Goal: Communication & Community: Answer question/provide support

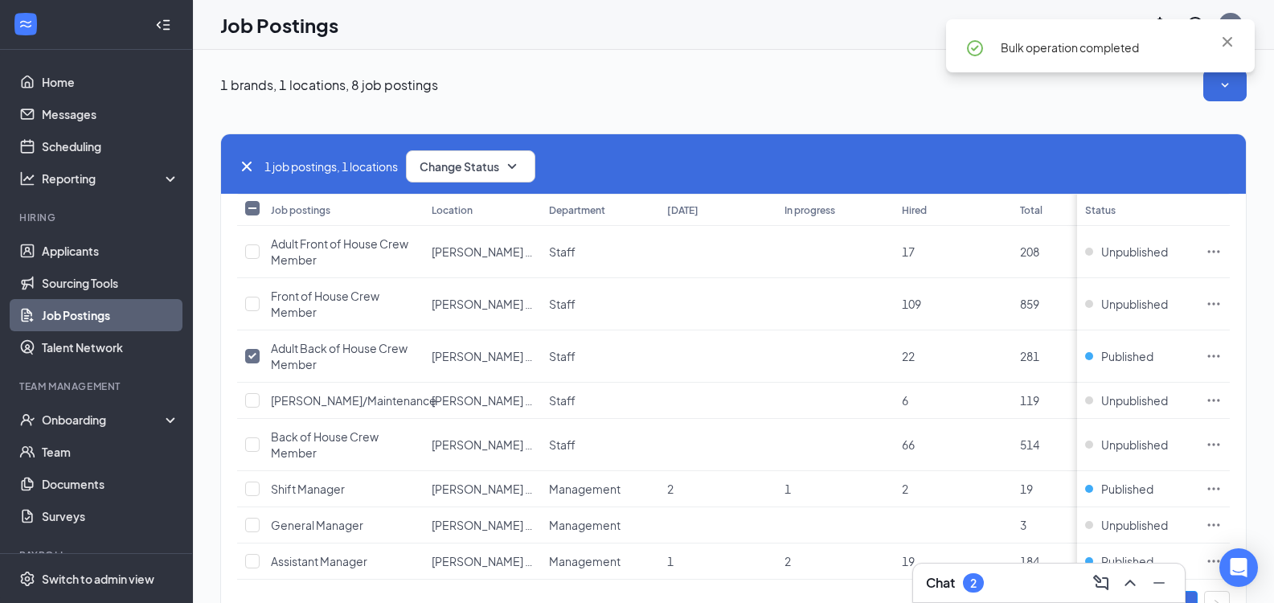
click at [1017, 587] on div "Chat 2" at bounding box center [1049, 583] width 246 height 26
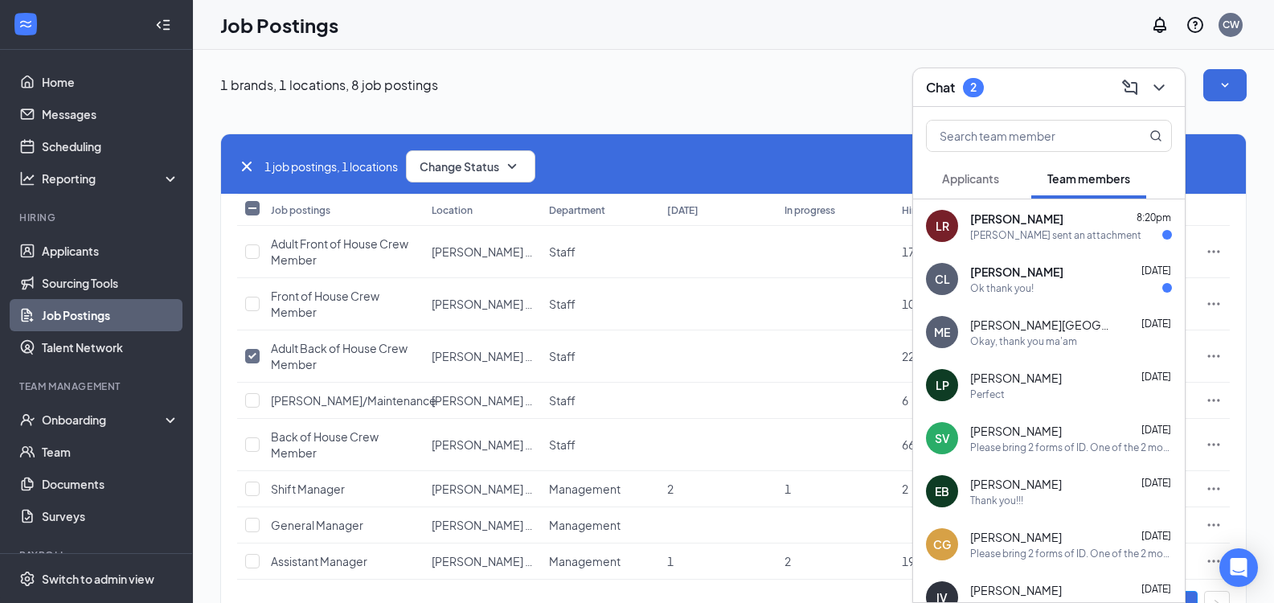
click at [1042, 225] on span "[PERSON_NAME]" at bounding box center [1016, 219] width 93 height 16
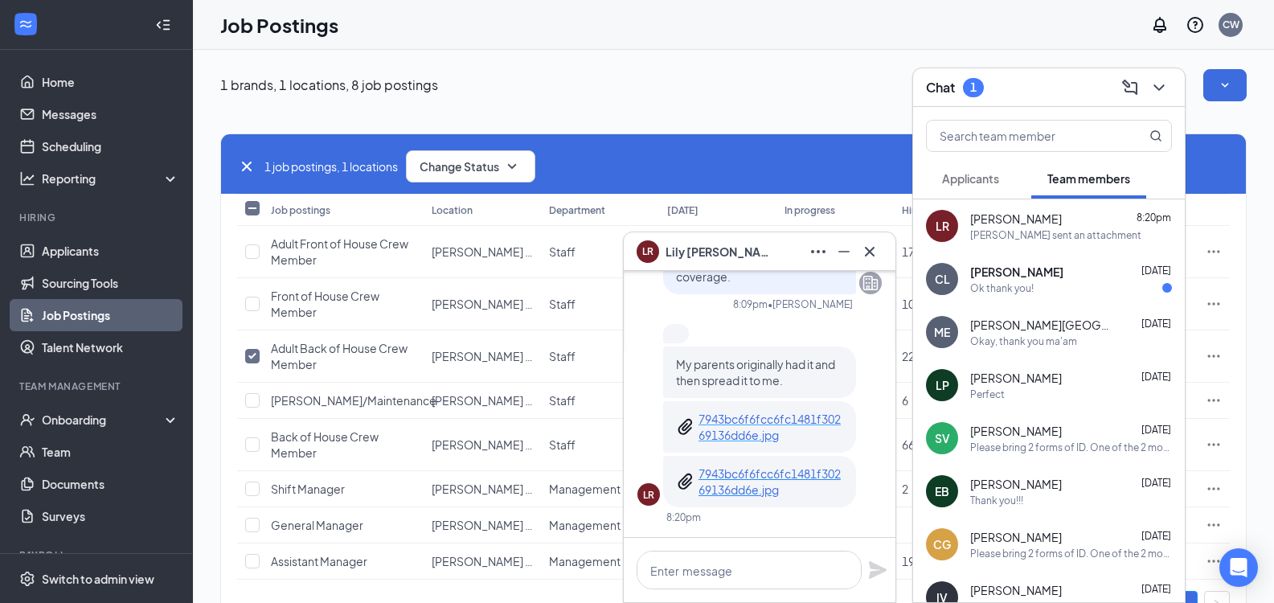
click at [782, 419] on p "7943bc6f6fcc6fc1481f30269136dd6e.jpg" at bounding box center [770, 427] width 145 height 32
click at [801, 487] on p "7943bc6f6fcc6fc1481f30269136dd6e.jpg" at bounding box center [770, 481] width 145 height 32
click at [723, 559] on textarea at bounding box center [749, 570] width 225 height 39
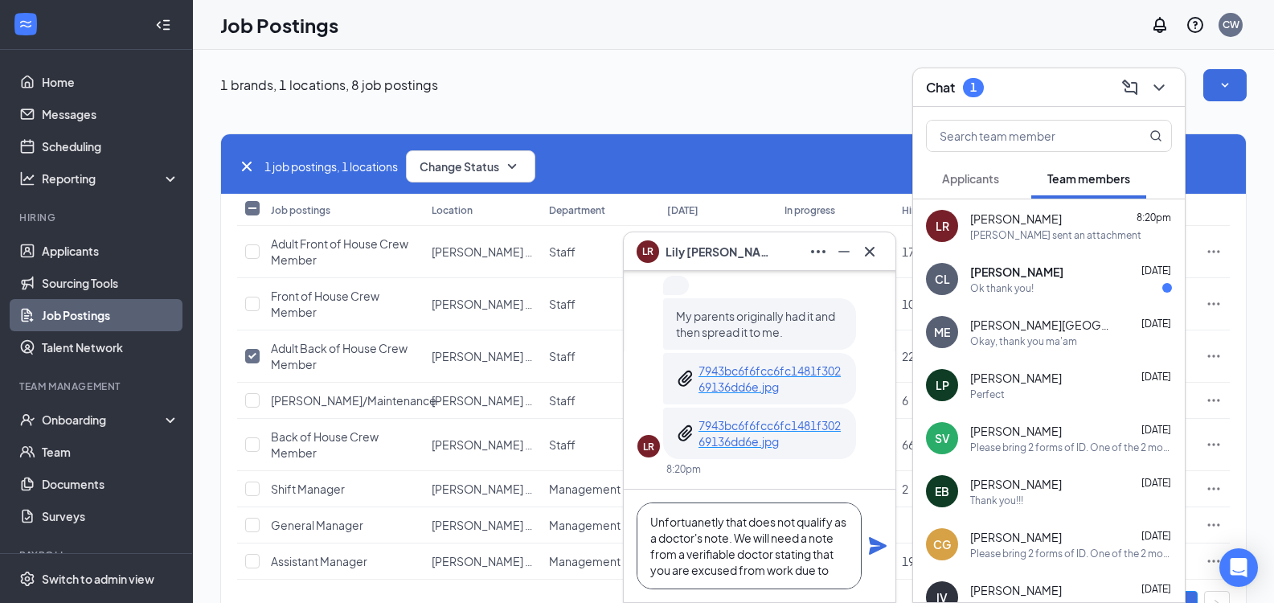
scroll to position [17, 0]
type textarea "Unfortuanetly that does not qualify as a doctor's note. We will need a note fro…"
click at [879, 545] on icon "Plane" at bounding box center [878, 546] width 18 height 18
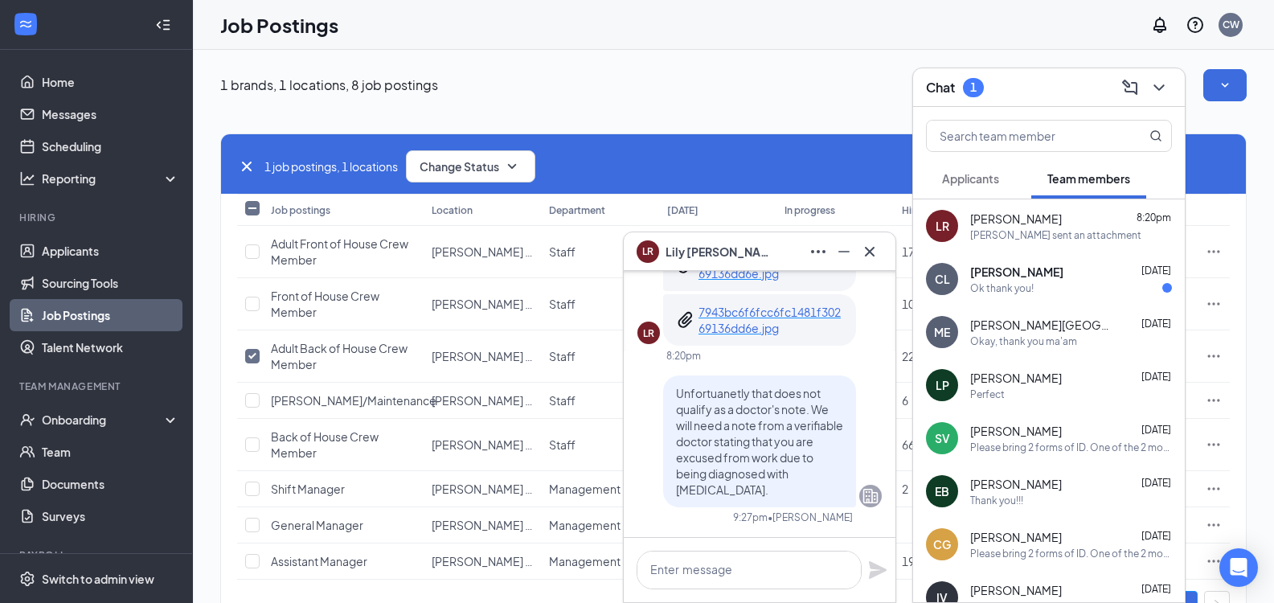
scroll to position [0, 0]
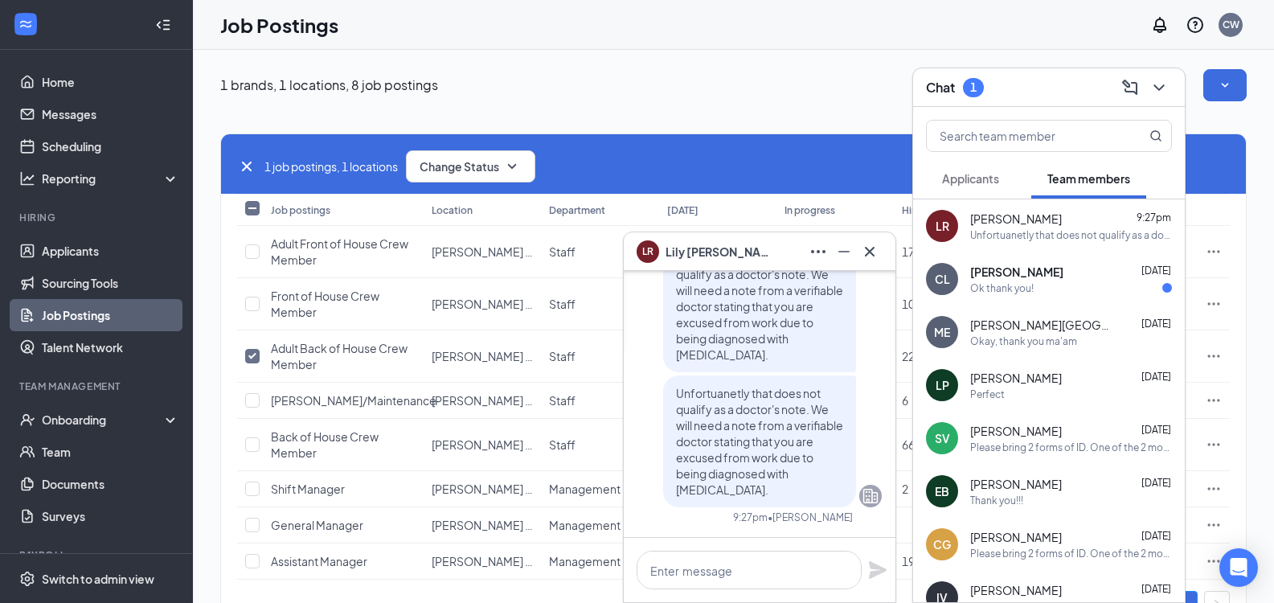
drag, startPoint x: 913, startPoint y: 279, endPoint x: 858, endPoint y: 210, distance: 88.6
click at [911, 302] on div "LR [PERSON_NAME] [DATE] Perfect! Please bring 2 forms of ID, with one being a p…" at bounding box center [733, 359] width 1081 height 619
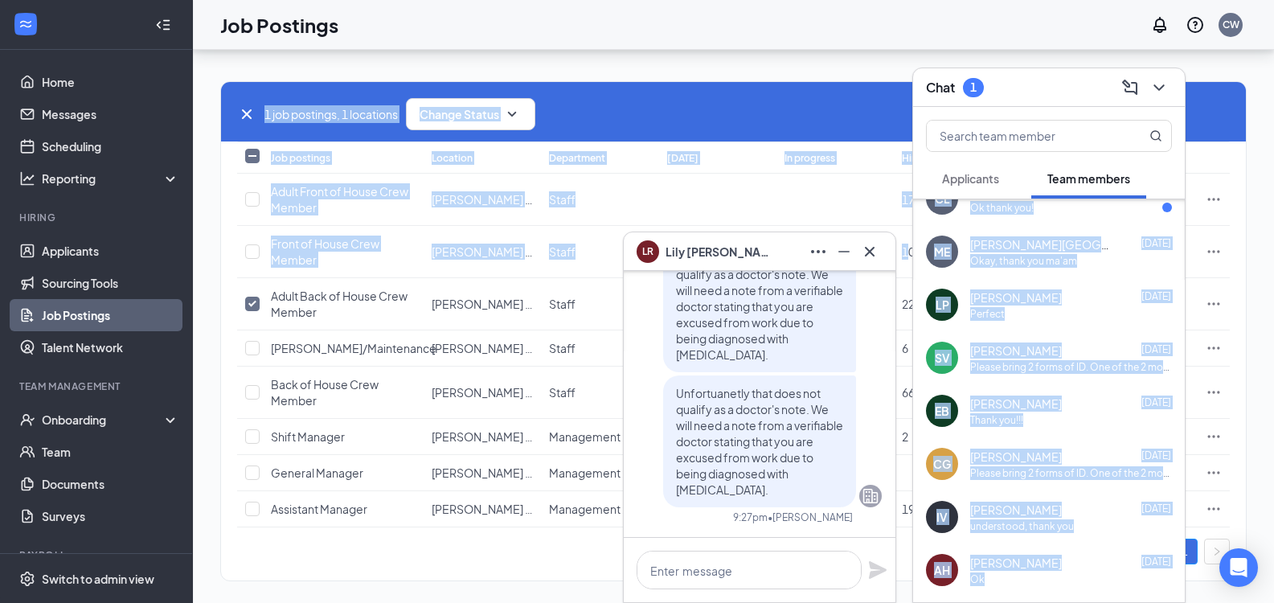
scroll to position [78, 0]
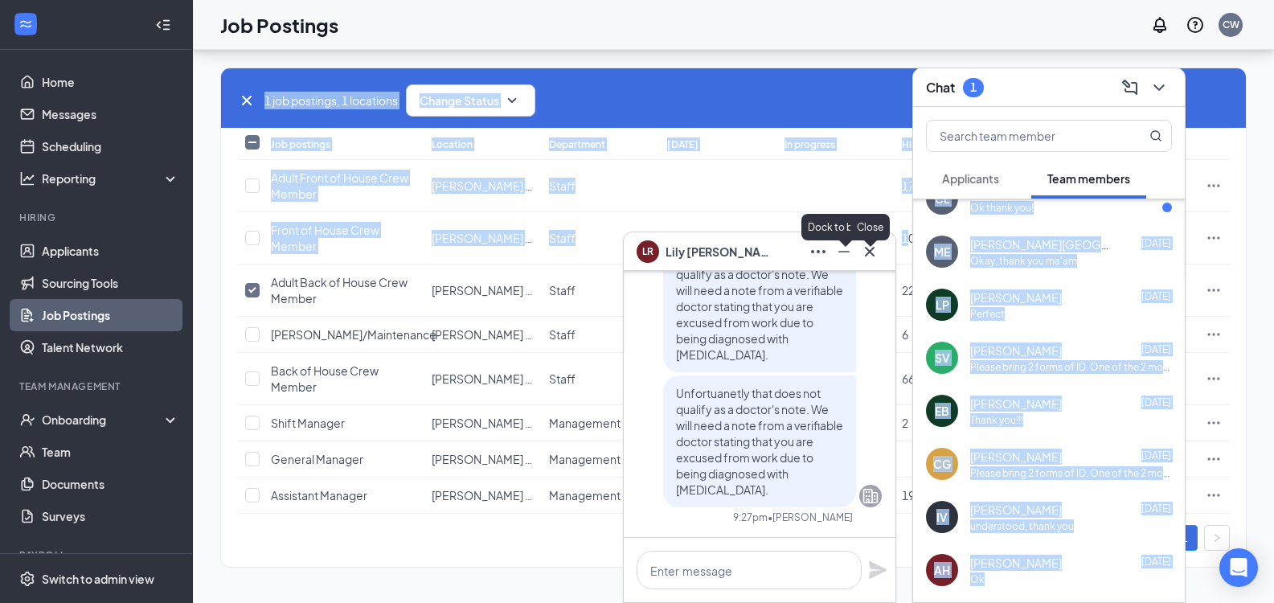
click at [845, 251] on icon "Minimize" at bounding box center [843, 252] width 11 height 2
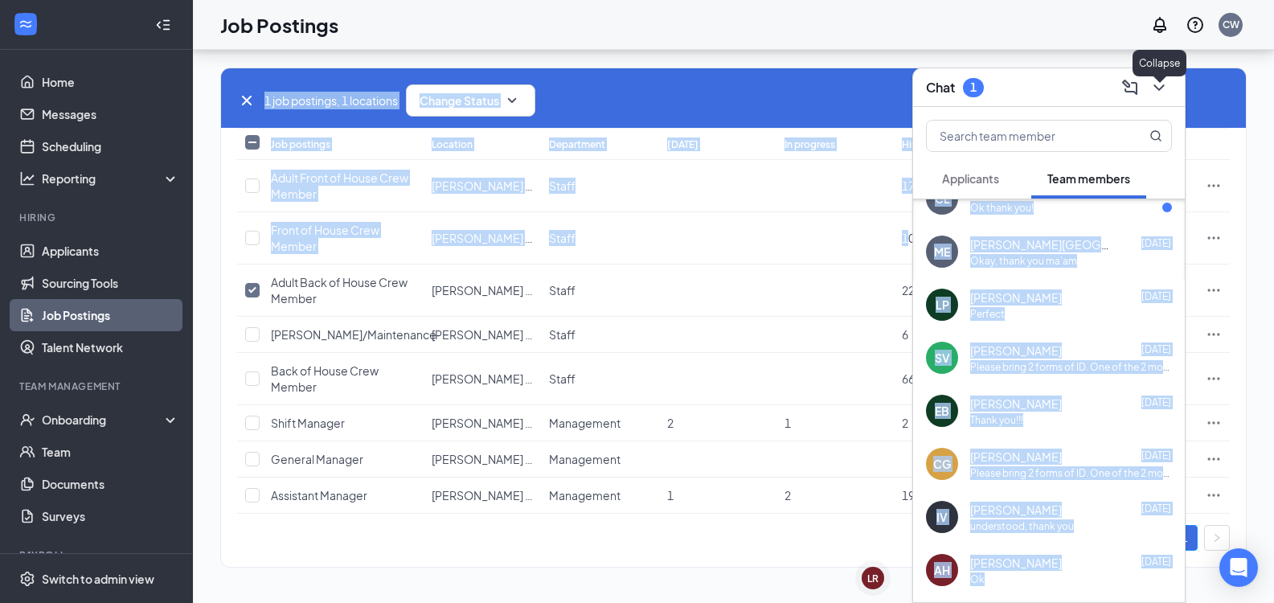
click at [1162, 76] on button at bounding box center [1159, 88] width 26 height 26
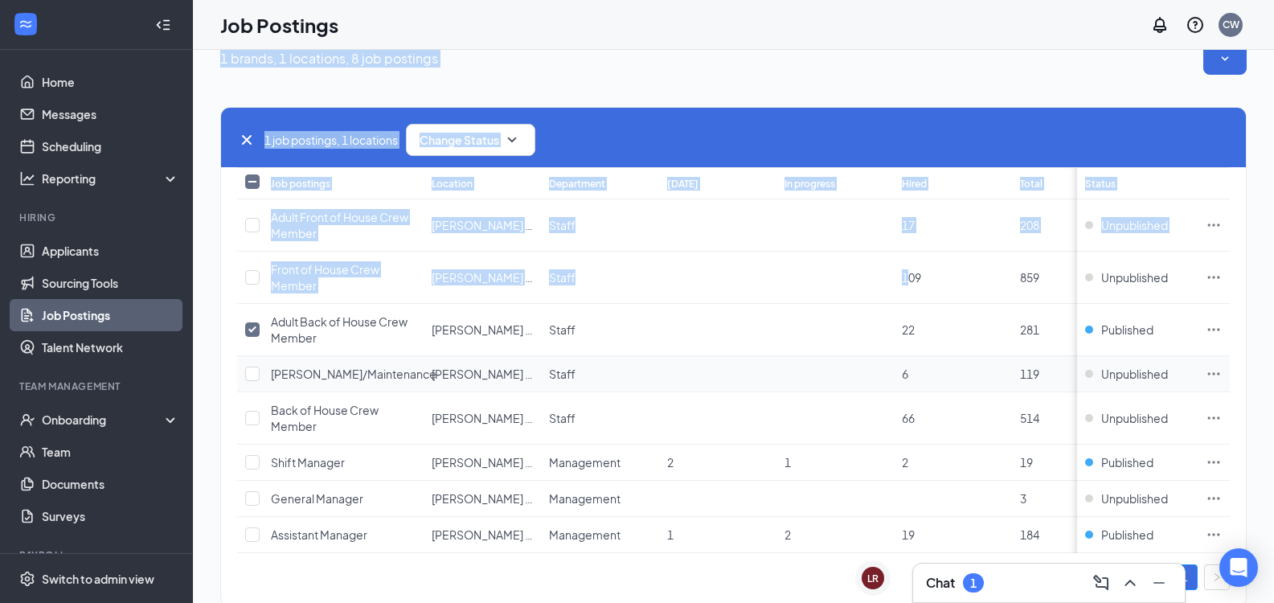
scroll to position [0, 0]
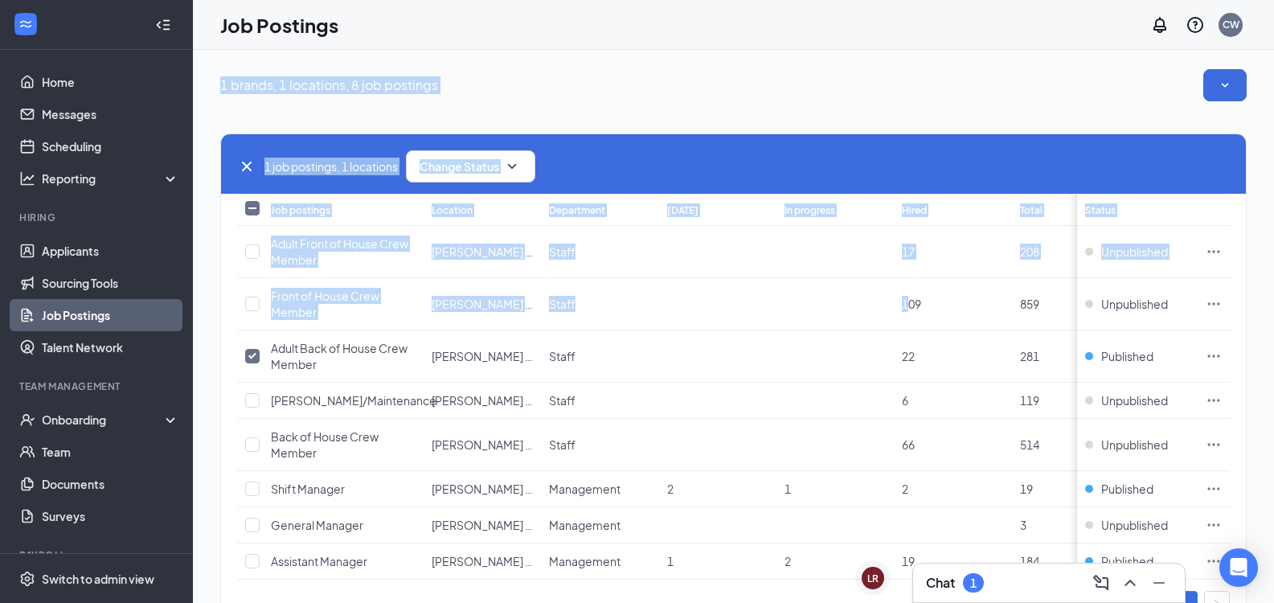
click at [759, 85] on div "1 brands, 1 locations, 8 job postings" at bounding box center [733, 85] width 1026 height 32
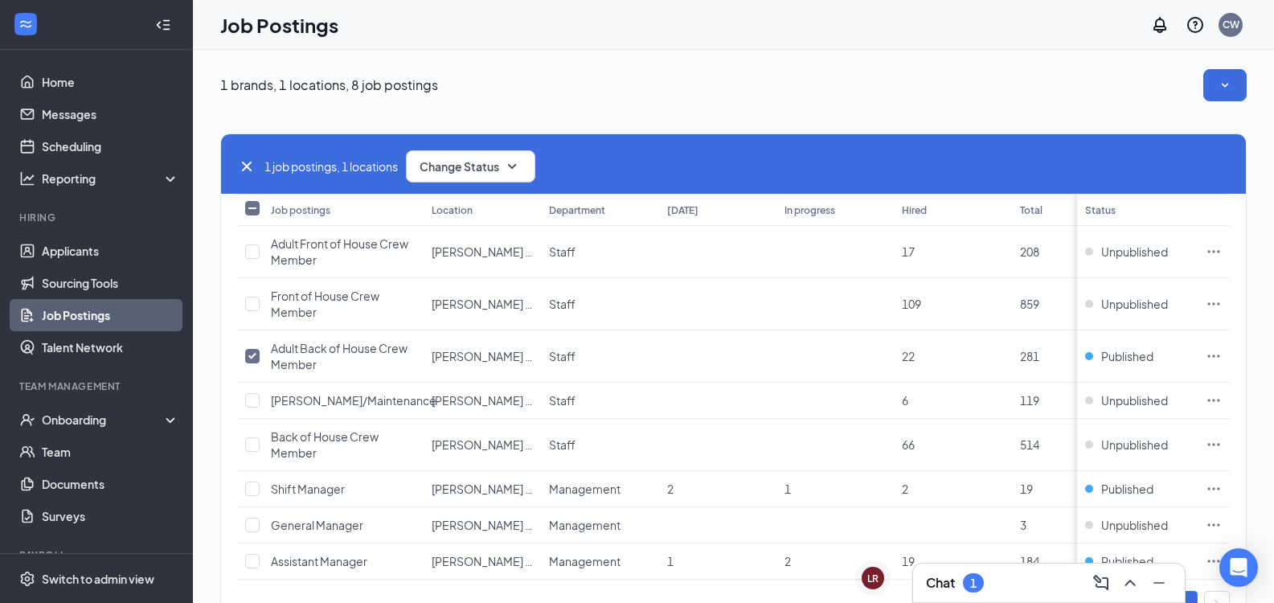
click at [967, 597] on div "Chat 1" at bounding box center [1049, 582] width 272 height 39
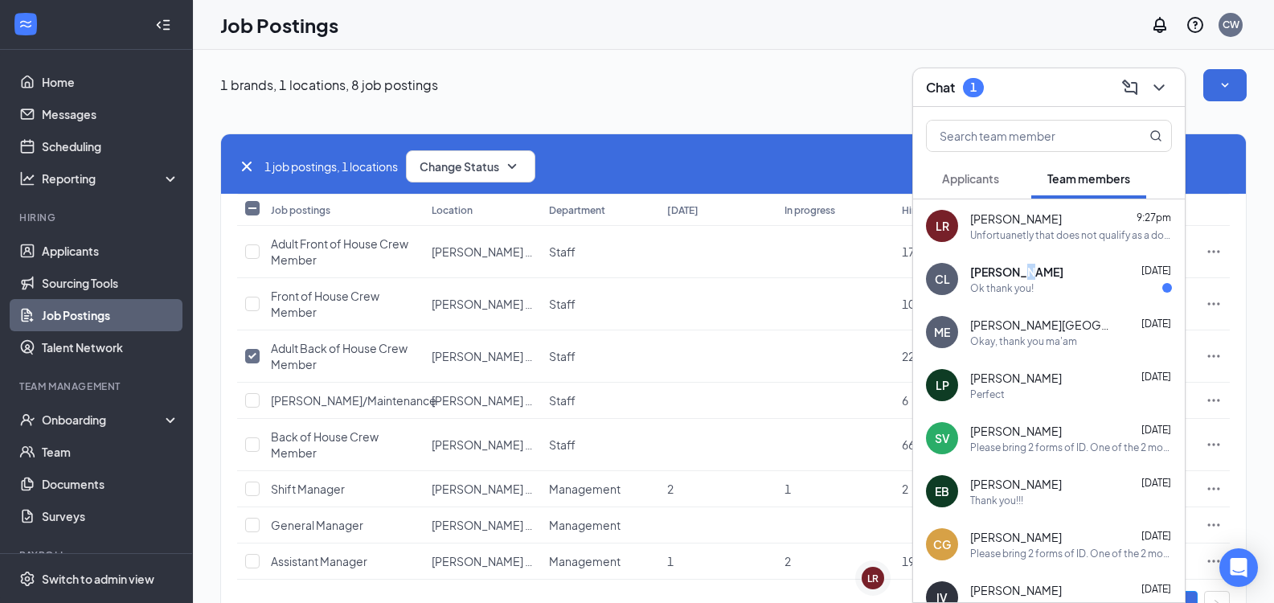
drag, startPoint x: 1019, startPoint y: 277, endPoint x: 1044, endPoint y: 268, distance: 26.7
click at [1021, 277] on span "[PERSON_NAME]" at bounding box center [1016, 272] width 93 height 16
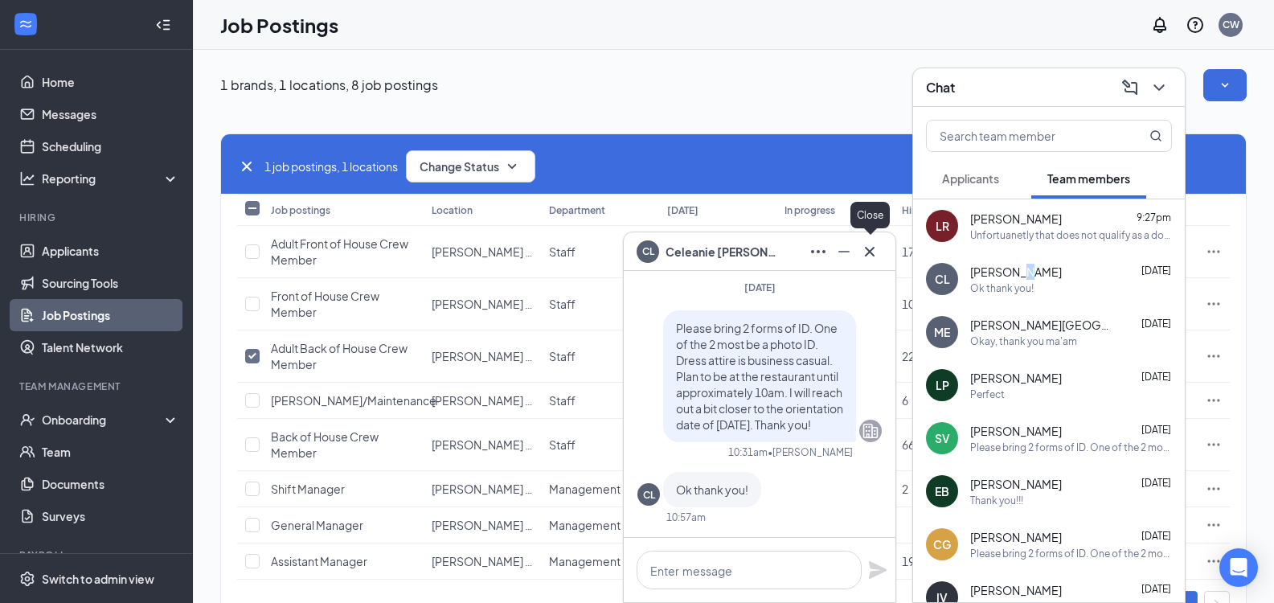
click at [868, 260] on icon "Cross" at bounding box center [869, 251] width 19 height 19
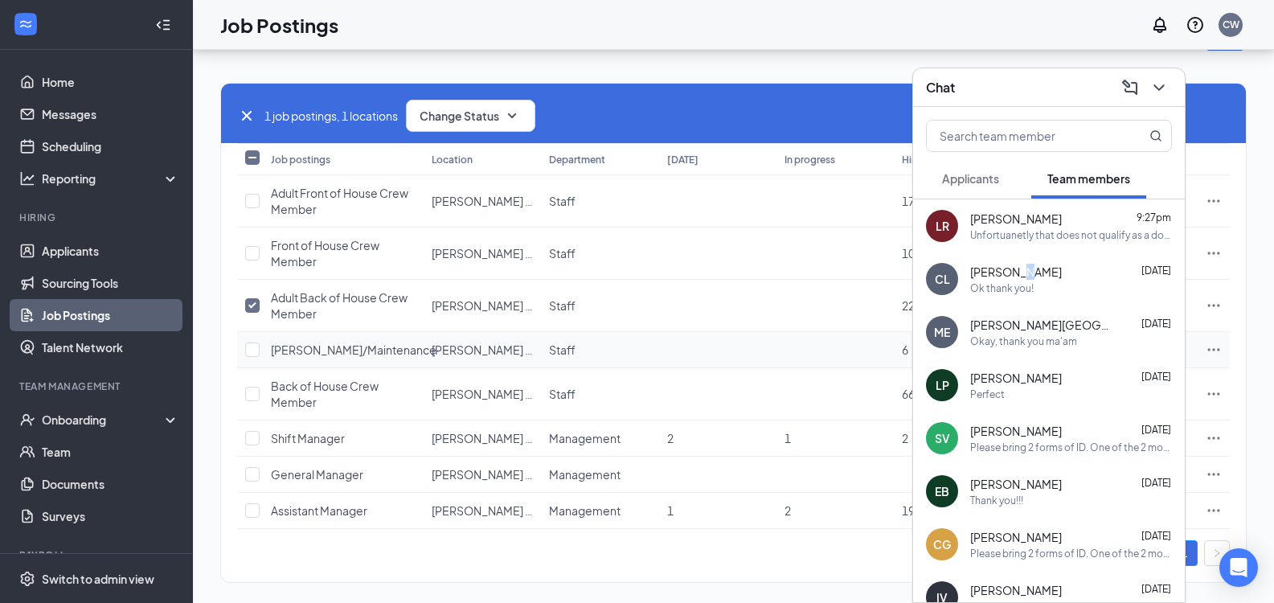
scroll to position [78, 0]
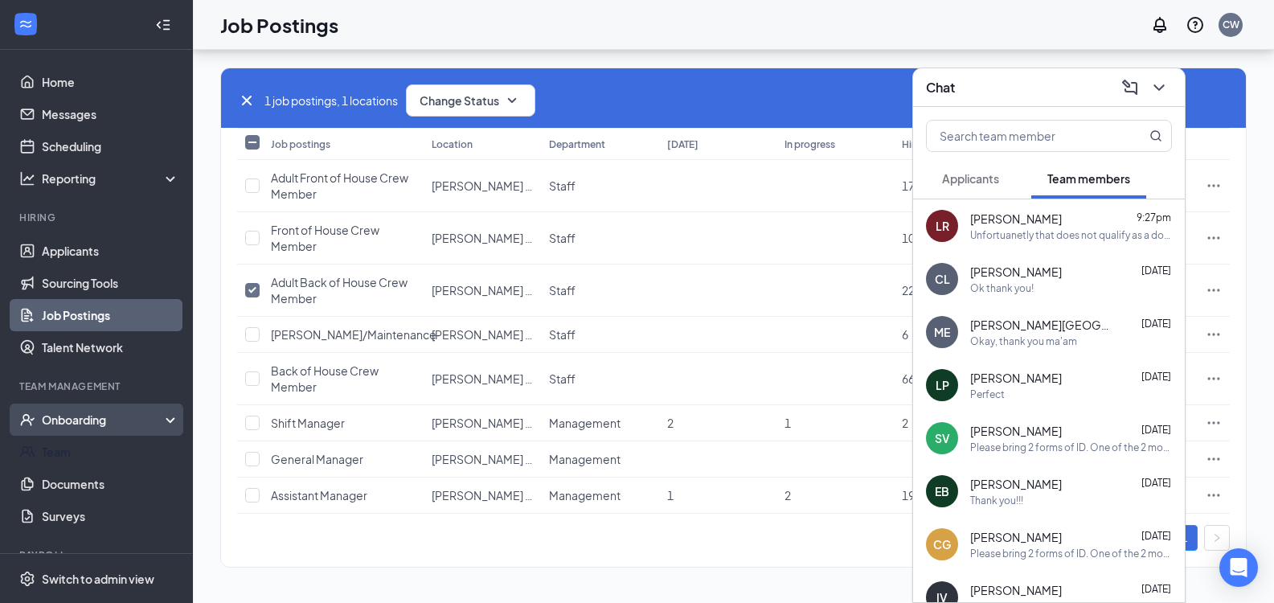
click at [56, 403] on div "Onboarding" at bounding box center [96, 419] width 193 height 32
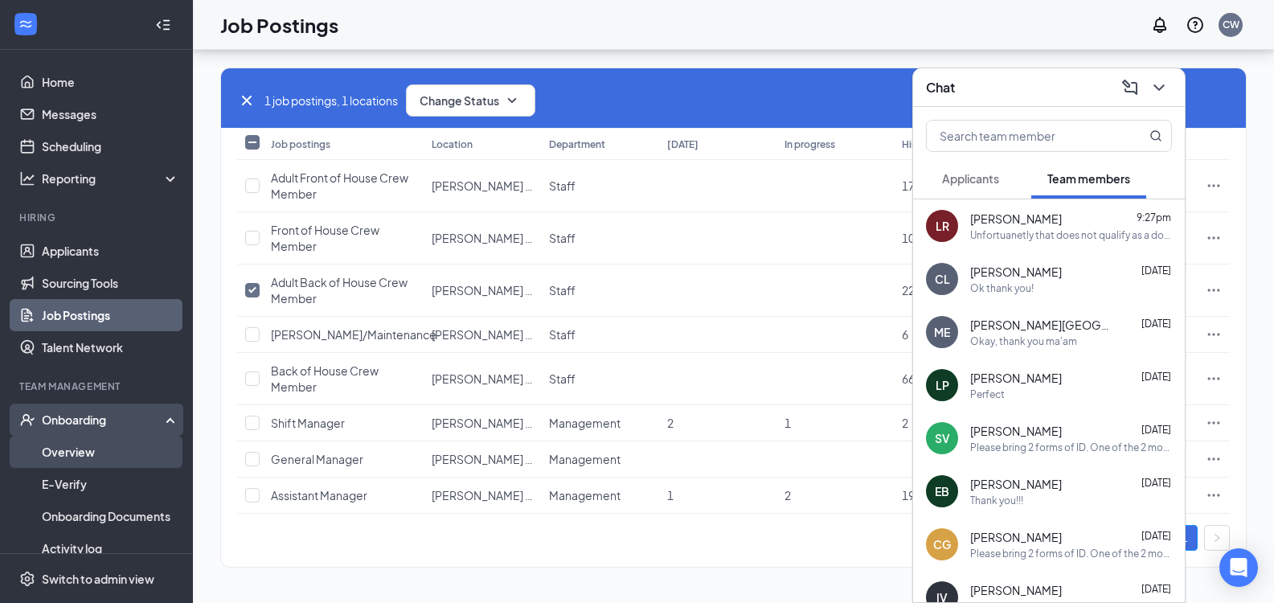
click at [63, 436] on link "Overview" at bounding box center [110, 452] width 137 height 32
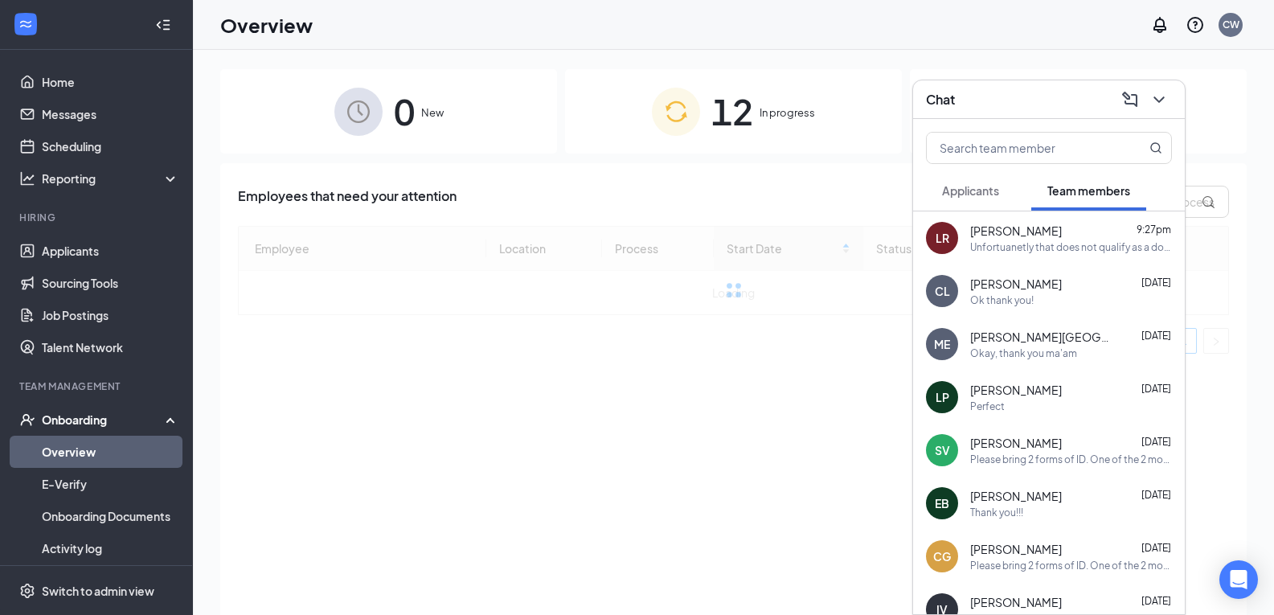
click at [845, 108] on div "12 In progress" at bounding box center [733, 111] width 337 height 84
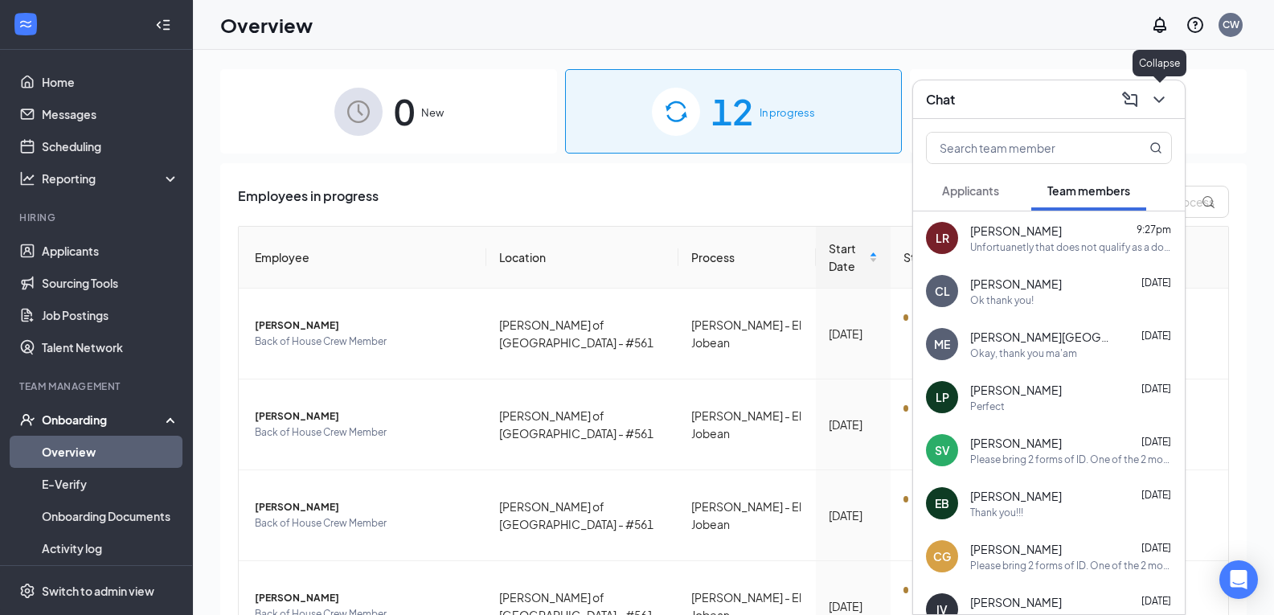
click at [1151, 108] on icon "ChevronDown" at bounding box center [1158, 99] width 19 height 19
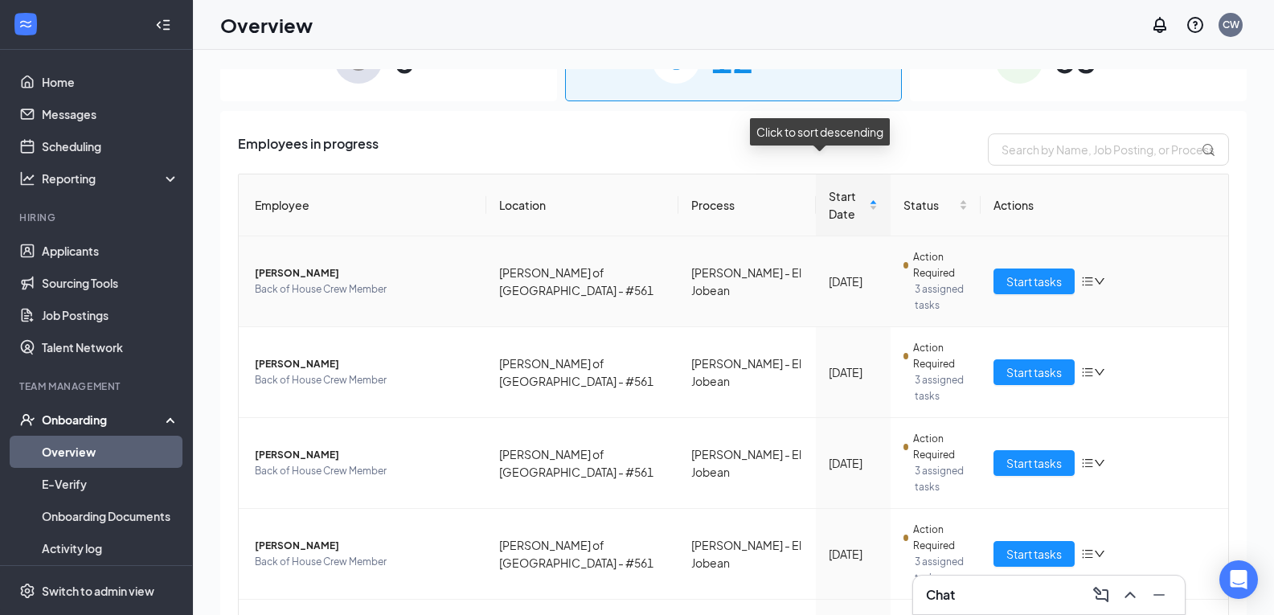
scroll to position [80, 0]
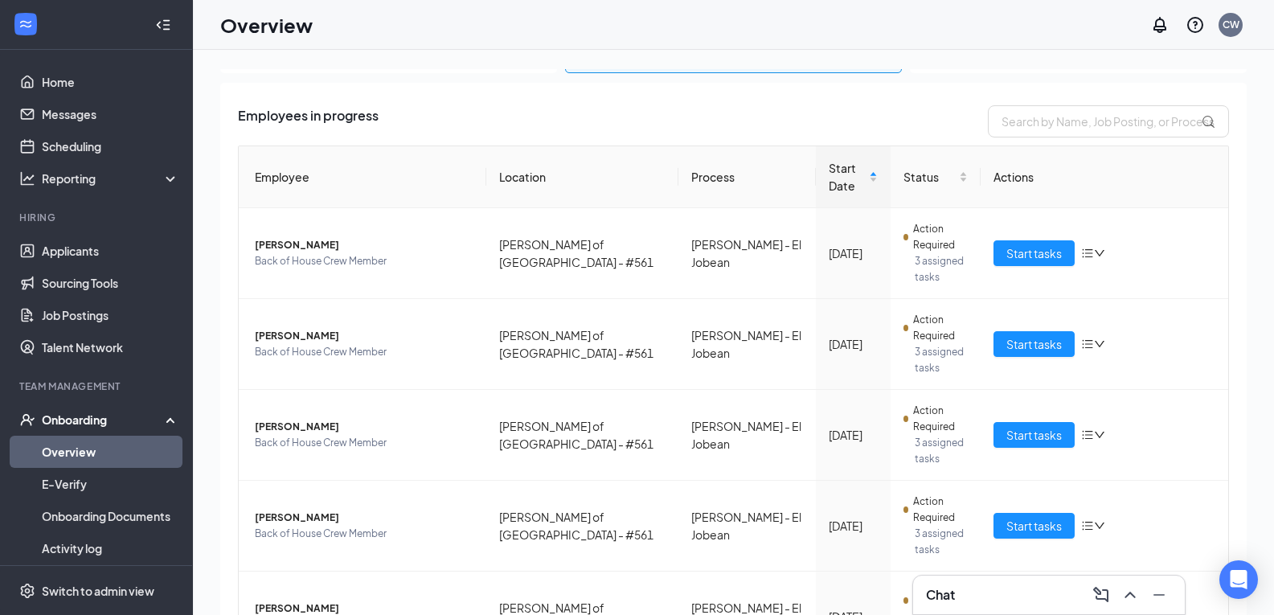
click at [1117, 582] on button at bounding box center [1130, 595] width 26 height 26
